Goal: Find specific page/section: Find specific page/section

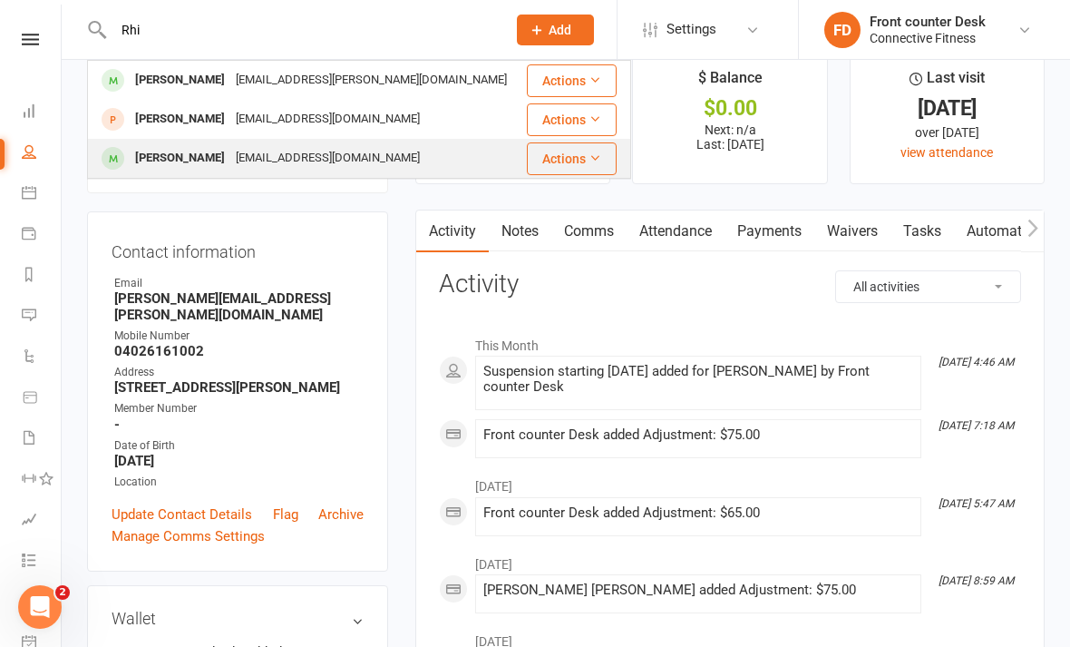
type input "Rhi"
click at [230, 161] on div "[EMAIL_ADDRESS][DOMAIN_NAME]" at bounding box center [327, 158] width 195 height 26
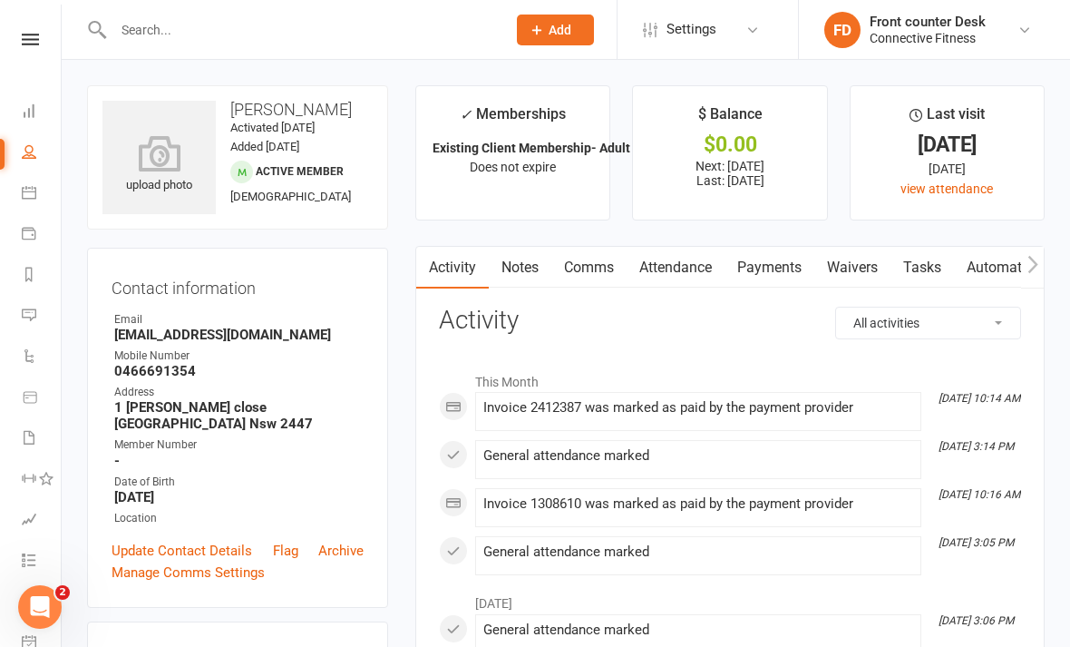
click at [13, 178] on li "Calendar" at bounding box center [30, 194] width 61 height 41
click at [165, 57] on div at bounding box center [290, 29] width 406 height 59
click at [314, 105] on h3 "[PERSON_NAME]" at bounding box center [237, 110] width 270 height 18
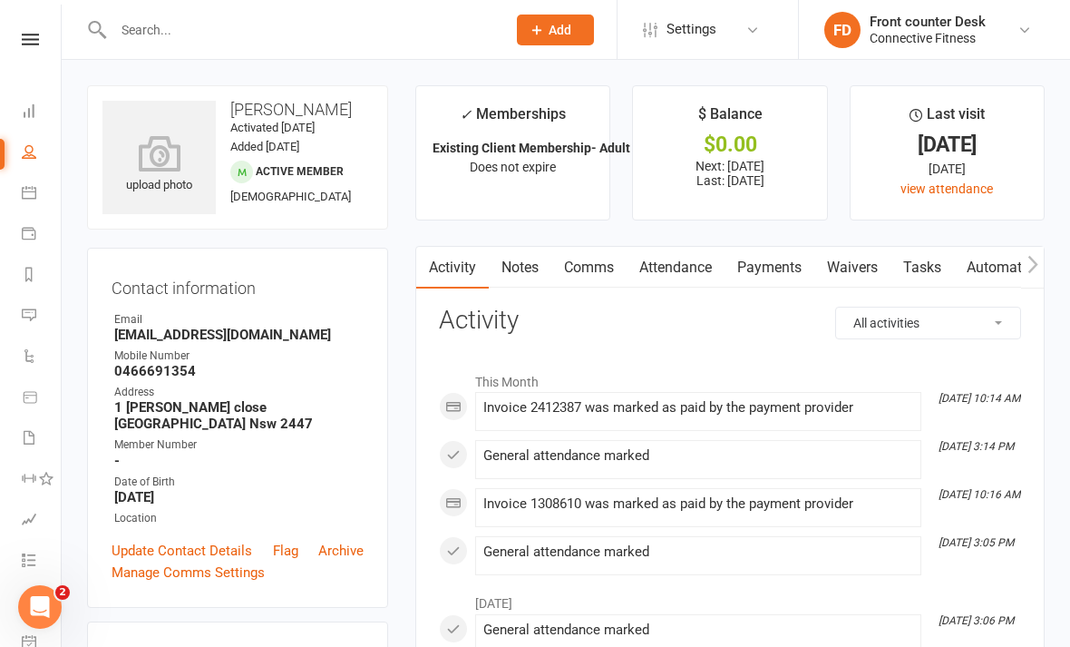
click at [181, 57] on div at bounding box center [290, 29] width 406 height 59
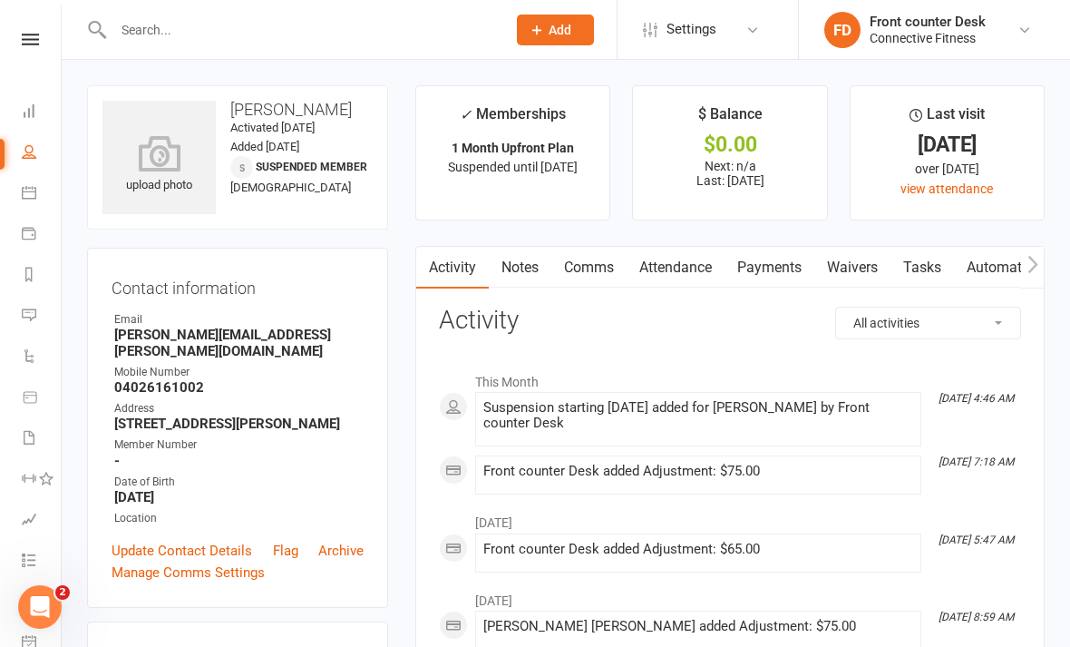
click at [188, 24] on input "text" at bounding box center [300, 29] width 385 height 25
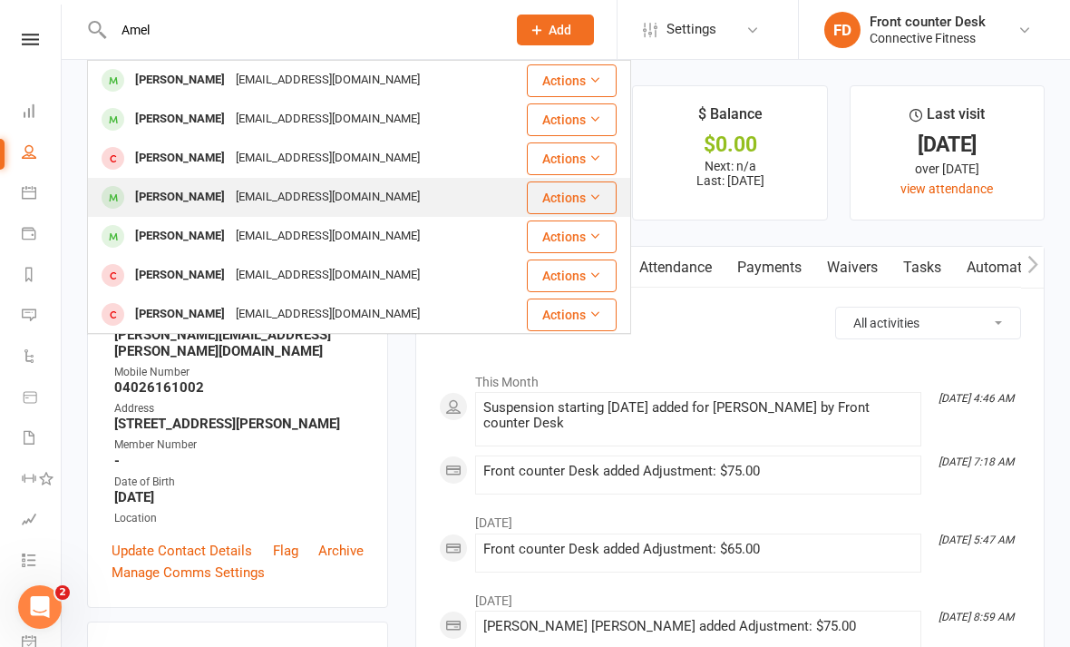
type input "Amel"
click at [162, 194] on div "[PERSON_NAME]" at bounding box center [180, 197] width 101 height 26
